Goal: Transaction & Acquisition: Purchase product/service

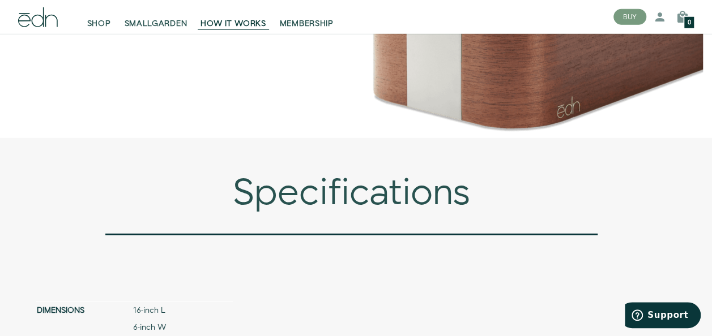
scroll to position [3615, 0]
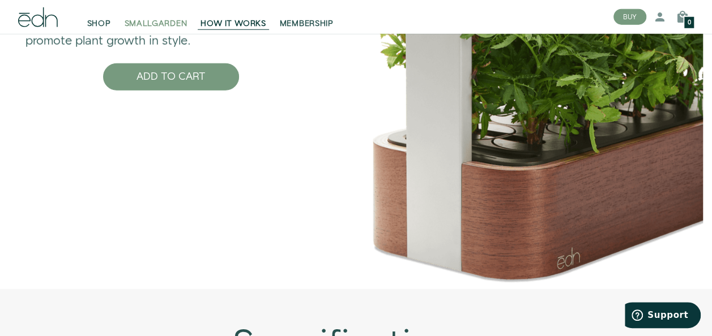
click at [145, 23] on span "SMALLGARDEN" at bounding box center [156, 23] width 63 height 11
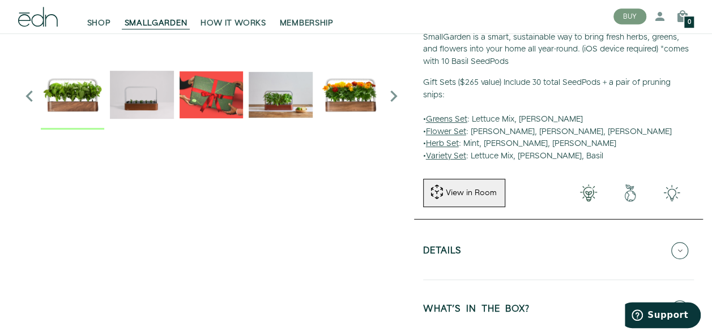
scroll to position [113, 0]
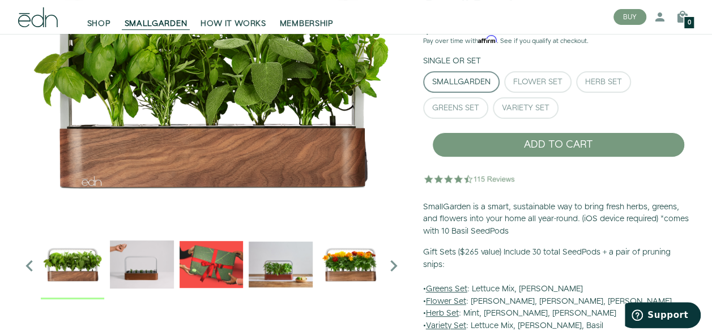
click at [394, 264] on icon "Next slide" at bounding box center [393, 266] width 23 height 23
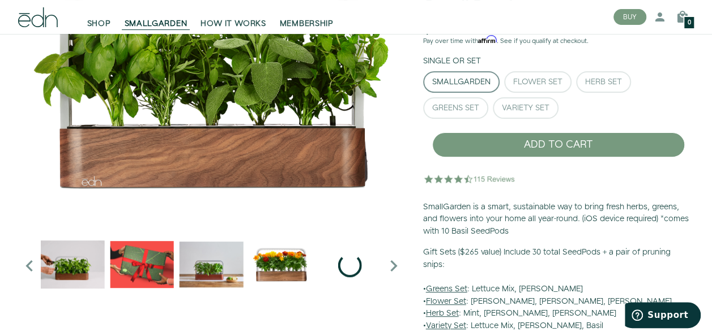
click at [394, 264] on icon "Next slide" at bounding box center [393, 266] width 23 height 23
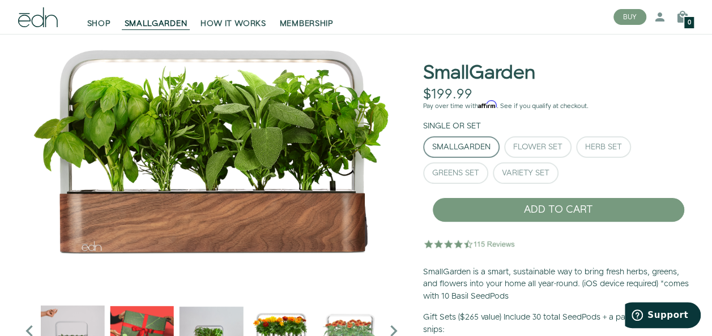
scroll to position [0, 0]
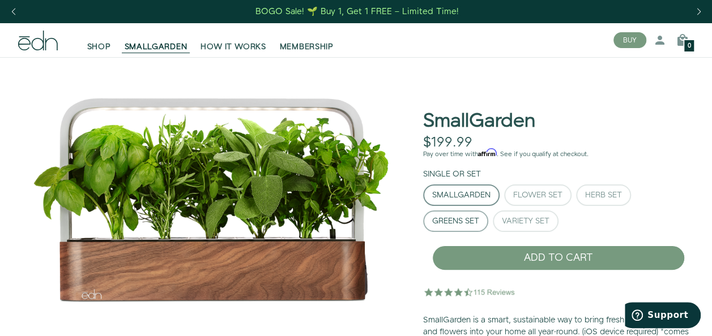
click at [459, 225] on div "Greens Set" at bounding box center [455, 222] width 47 height 8
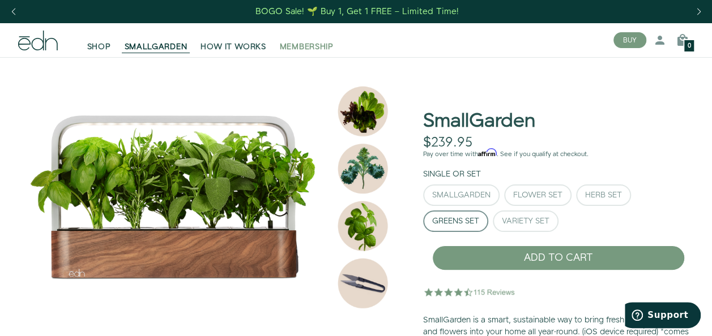
click at [321, 44] on span "MEMBERSHIP" at bounding box center [307, 46] width 54 height 11
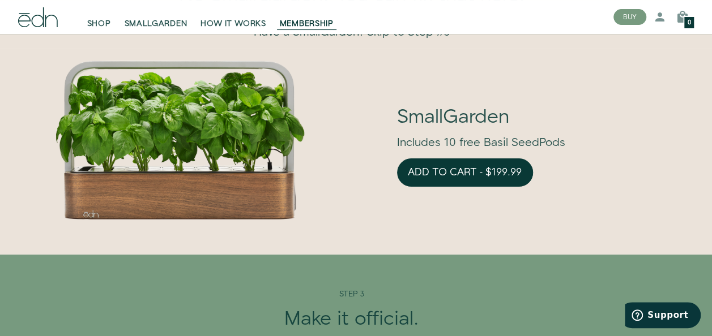
scroll to position [2379, 0]
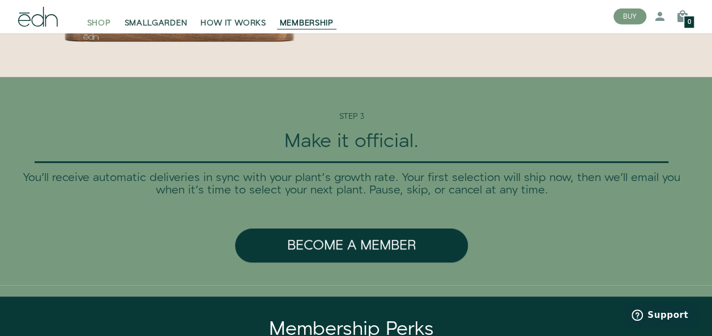
click at [105, 28] on span "SHOP" at bounding box center [99, 23] width 24 height 11
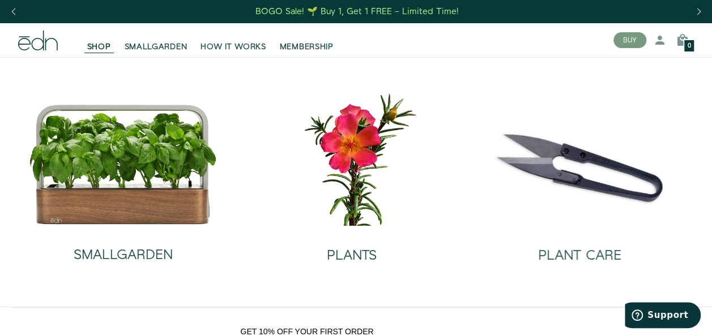
click at [26, 39] on icon at bounding box center [38, 41] width 40 height 20
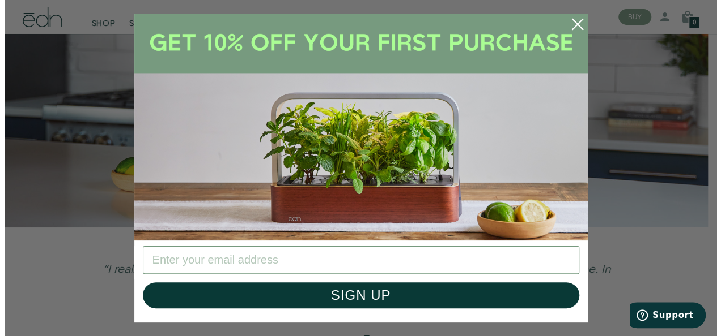
scroll to position [2052, 0]
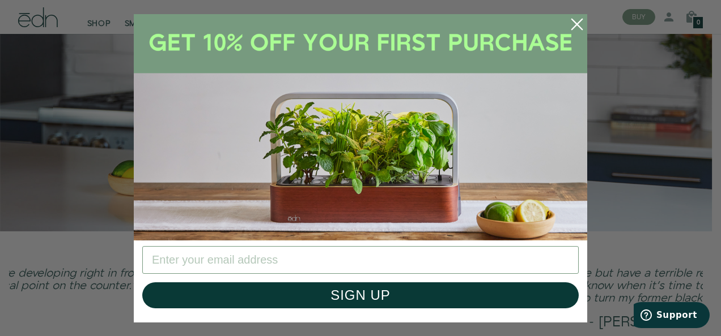
click at [574, 24] on circle "Close dialog" at bounding box center [576, 24] width 25 height 25
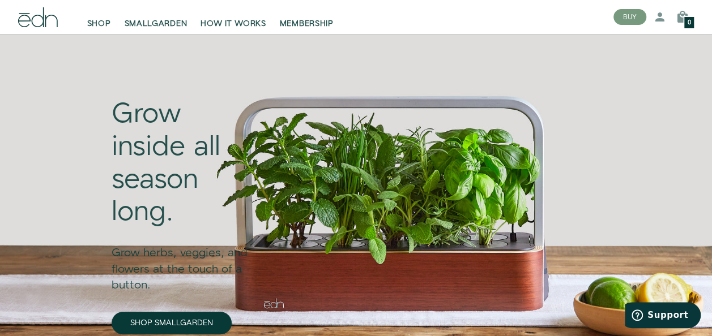
scroll to position [0, 0]
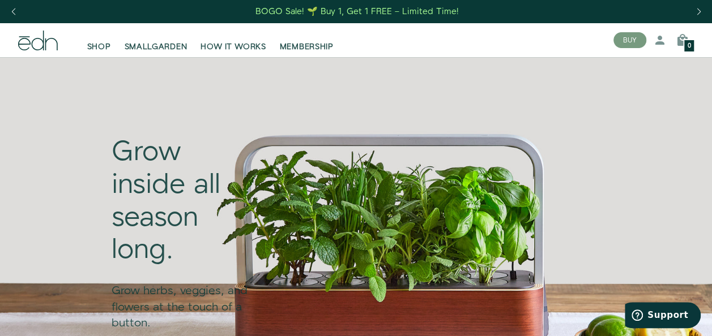
click at [702, 15] on div "Next slide" at bounding box center [698, 11] width 15 height 25
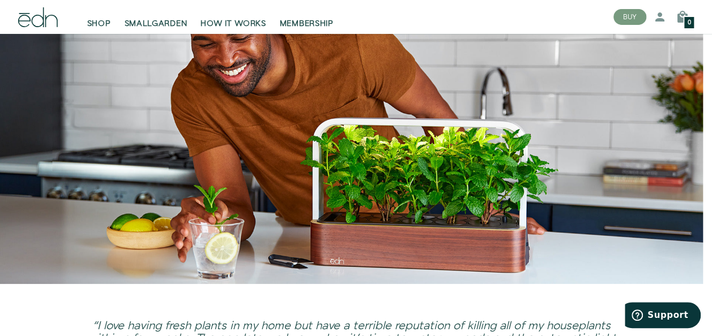
scroll to position [1926, 0]
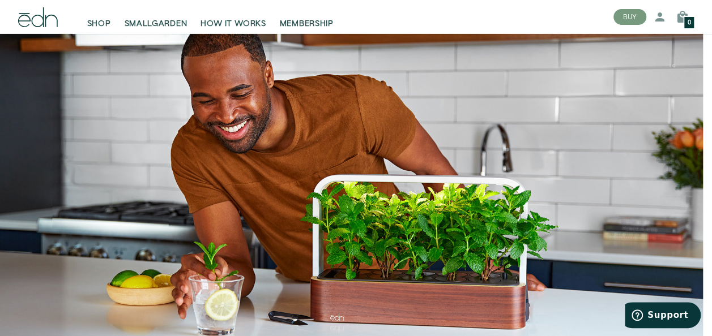
click at [276, 145] on img at bounding box center [351, 164] width 703 height 353
